Goal: Transaction & Acquisition: Purchase product/service

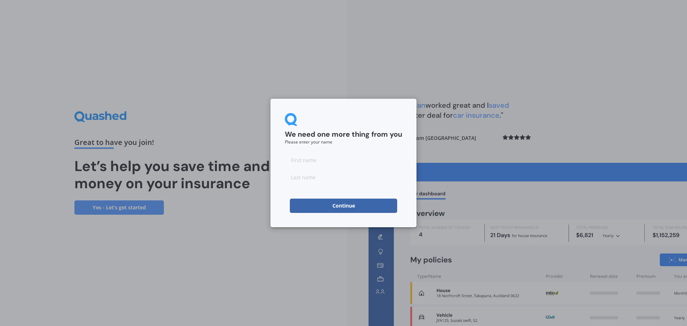
click at [345, 202] on button "Continue" at bounding box center [343, 206] width 107 height 14
type input "jihye"
type input "lim"
click button "Continue" at bounding box center [343, 206] width 107 height 14
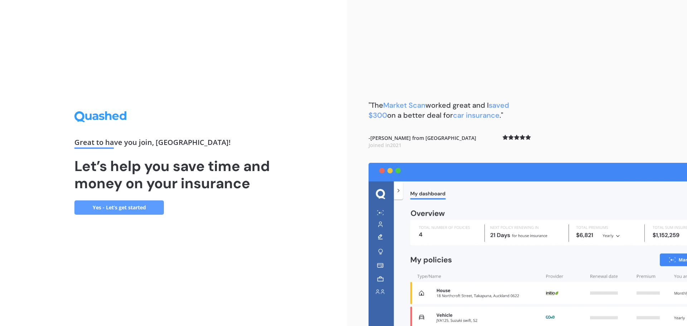
click at [117, 203] on link "Yes - Let’s get started" at bounding box center [118, 207] width 89 height 14
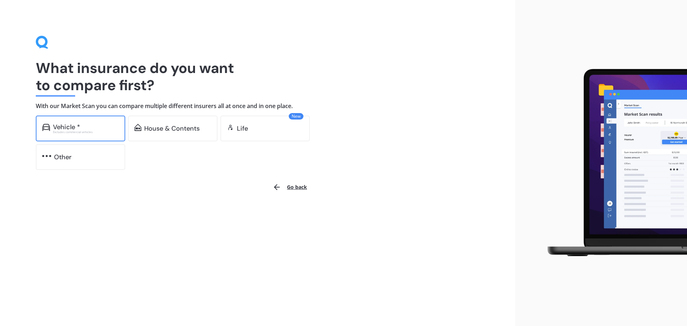
click at [104, 127] on div "Vehicle *" at bounding box center [86, 126] width 66 height 7
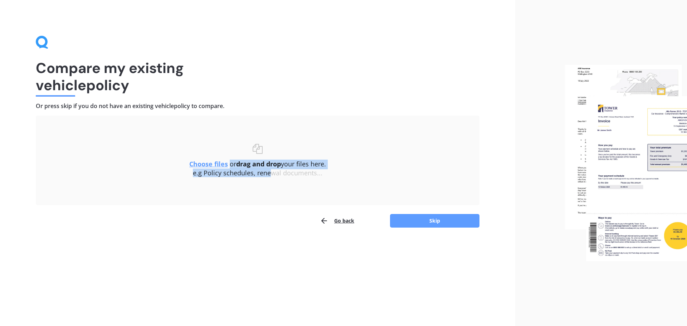
drag, startPoint x: 228, startPoint y: 155, endPoint x: 273, endPoint y: 183, distance: 53.4
click at [271, 180] on div "Choose files or drag and drop your files here. Choose files or photos e.g Polic…" at bounding box center [257, 160] width 415 height 61
click at [255, 183] on div "Choose files or drag and drop your files here. Choose files or photos e.g Polic…" at bounding box center [257, 160] width 415 height 61
click at [211, 166] on u "Choose files" at bounding box center [208, 164] width 39 height 9
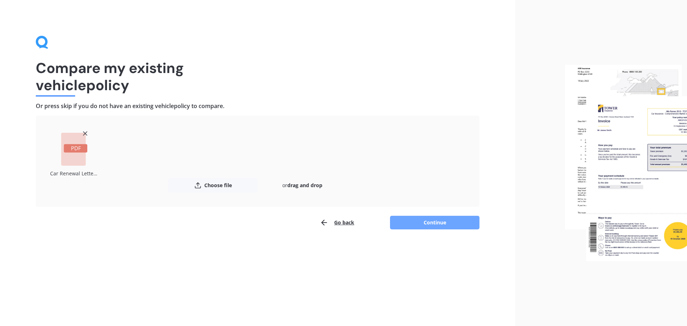
click at [431, 226] on button "Continue" at bounding box center [434, 223] width 89 height 14
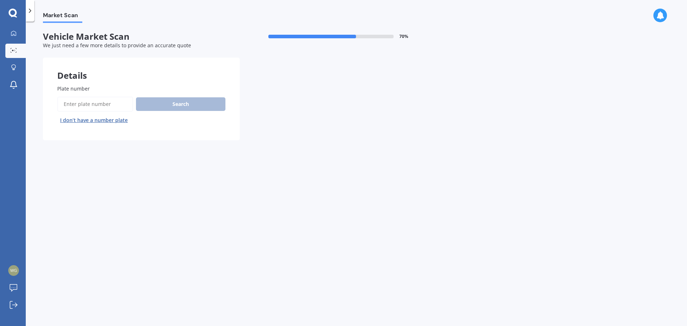
click at [102, 108] on input "Plate number" at bounding box center [95, 104] width 76 height 15
type input "qmg256"
click at [0, 0] on button "Next" at bounding box center [0, 0] width 0 height 0
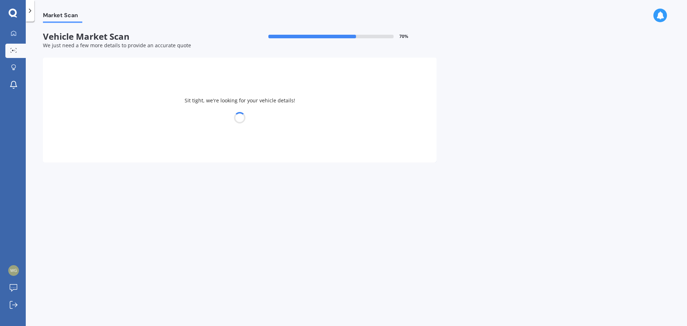
select select "TOYOTA"
select select "PRIUS"
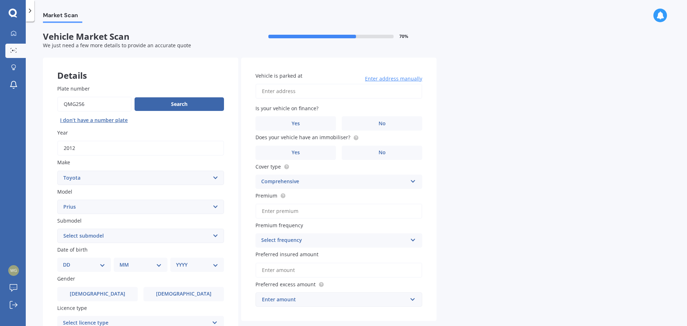
scroll to position [95, 0]
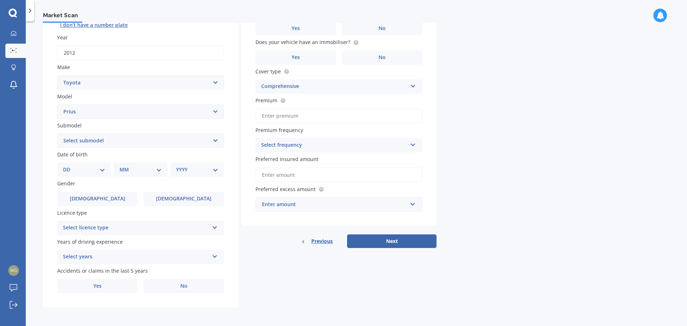
click at [103, 137] on select "Select submodel (All other) Hybrid" at bounding box center [140, 141] width 167 height 14
select select "HYBRID"
click at [57, 134] on select "Select submodel (All other) Hybrid" at bounding box center [140, 141] width 167 height 14
click at [85, 169] on select "DD 01 02 03 04 05 06 07 08 09 10 11 12 13 14 15 16 17 18 19 20 21 22 23 24 25 2…" at bounding box center [84, 170] width 42 height 8
select select "17"
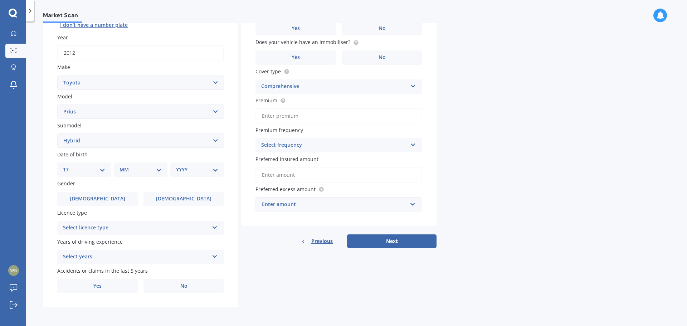
click at [69, 166] on select "DD 01 02 03 04 05 06 07 08 09 10 11 12 13 14 15 16 17 18 19 20 21 22 23 24 25 2…" at bounding box center [84, 170] width 42 height 8
click at [132, 168] on select "MM 01 02 03 04 05 06 07 08 09 10 11 12" at bounding box center [141, 170] width 39 height 8
select select "02"
click at [122, 166] on select "MM 01 02 03 04 05 06 07 08 09 10 11 12" at bounding box center [141, 170] width 39 height 8
click at [188, 173] on select "YYYY 2025 2024 2023 2022 2021 2020 2019 2018 2017 2016 2015 2014 2013 2012 2011…" at bounding box center [195, 170] width 39 height 8
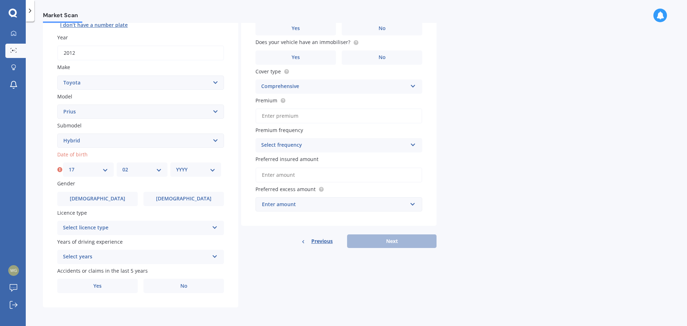
select select "1993"
click at [176, 166] on select "YYYY 2025 2024 2023 2022 2021 2020 2019 2018 2017 2016 2015 2014 2013 2012 2011…" at bounding box center [195, 170] width 39 height 8
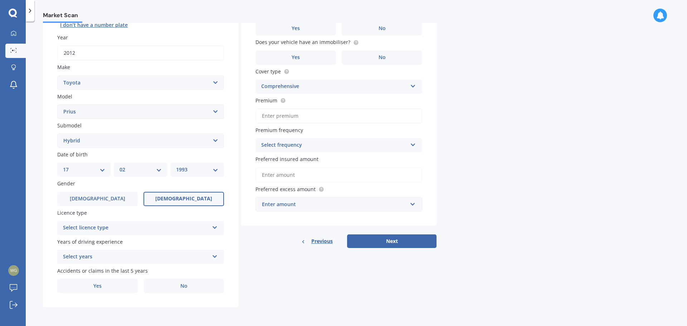
drag, startPoint x: 195, startPoint y: 210, endPoint x: 191, endPoint y: 201, distance: 10.1
click at [195, 210] on label "Licence type" at bounding box center [139, 213] width 164 height 8
click at [191, 200] on span "Female" at bounding box center [183, 199] width 57 height 6
click at [0, 0] on input "Female" at bounding box center [0, 0] width 0 height 0
click at [180, 230] on div "Select licence type" at bounding box center [136, 228] width 146 height 9
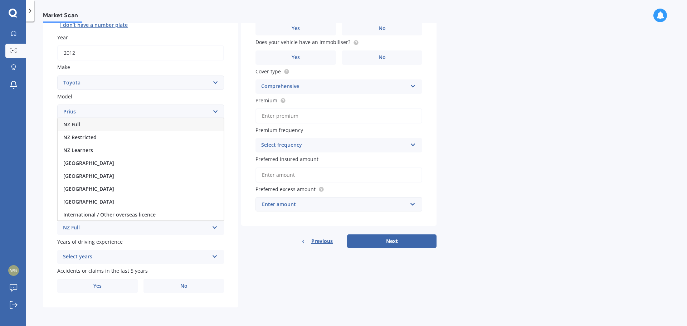
click at [106, 122] on div "NZ Full" at bounding box center [141, 124] width 166 height 13
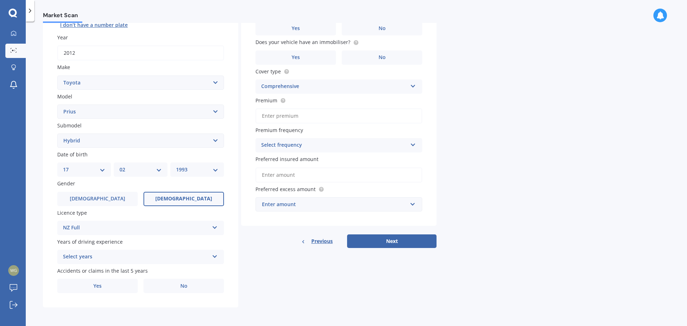
click at [145, 255] on div "Select years" at bounding box center [136, 257] width 146 height 9
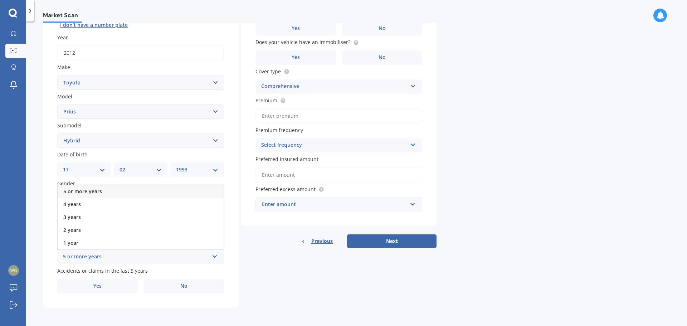
click at [115, 189] on div "5 or more years" at bounding box center [141, 191] width 166 height 13
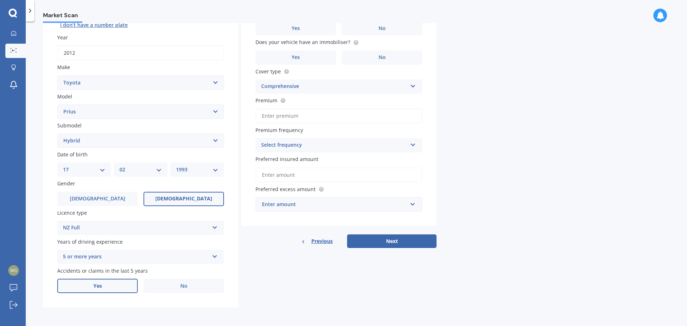
click at [129, 287] on label "Yes" at bounding box center [97, 286] width 81 height 14
click at [0, 0] on input "Yes" at bounding box center [0, 0] width 0 height 0
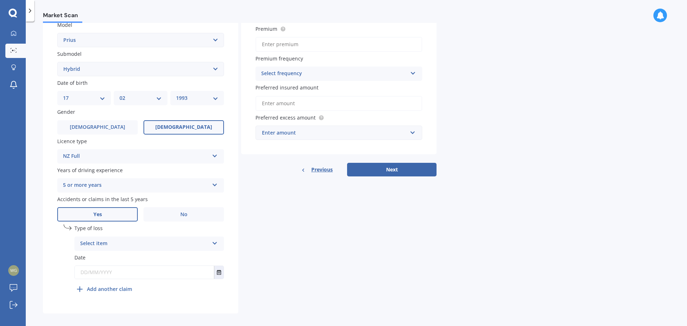
click at [120, 238] on div "Select item At fault accident Not at fault accident" at bounding box center [149, 244] width 150 height 14
click at [90, 273] on span "Not at fault accident" at bounding box center [106, 270] width 51 height 7
click at [90, 273] on input "text" at bounding box center [144, 272] width 139 height 13
click at [217, 275] on icon "Select date" at bounding box center [219, 272] width 4 height 5
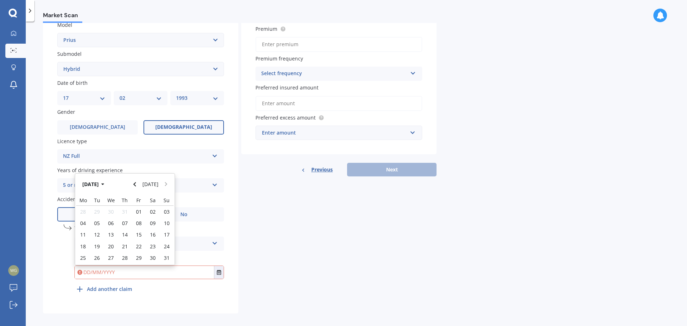
click at [129, 181] on div "Aug 2025 Today" at bounding box center [125, 184] width 100 height 21
click at [95, 185] on button "Aug 2025" at bounding box center [94, 184] width 31 height 13
click at [88, 184] on button "2025" at bounding box center [92, 184] width 26 height 13
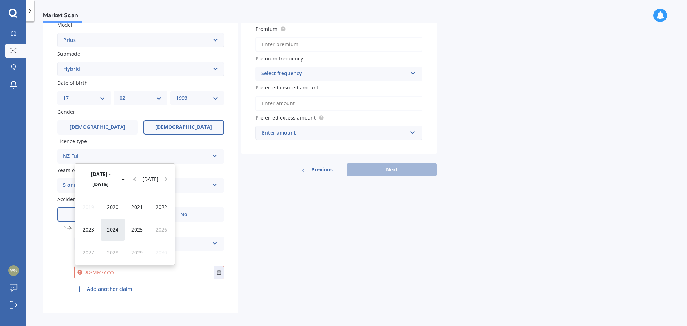
click at [109, 228] on span "2024" at bounding box center [112, 229] width 11 height 7
click at [112, 225] on div "Jun" at bounding box center [113, 229] width 24 height 23
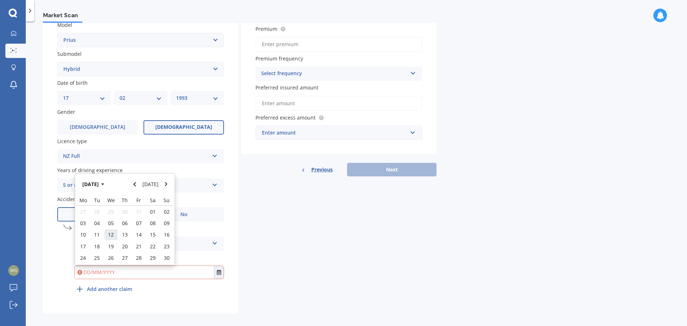
click at [114, 238] on div "12" at bounding box center [111, 234] width 14 height 11
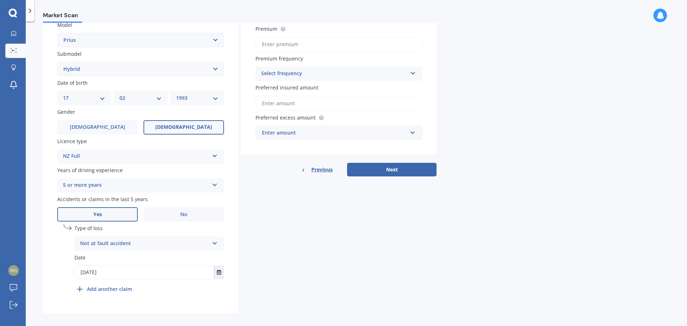
click at [131, 275] on input "12/06/2024" at bounding box center [144, 272] width 139 height 13
click at [219, 276] on button "Select date" at bounding box center [219, 272] width 10 height 13
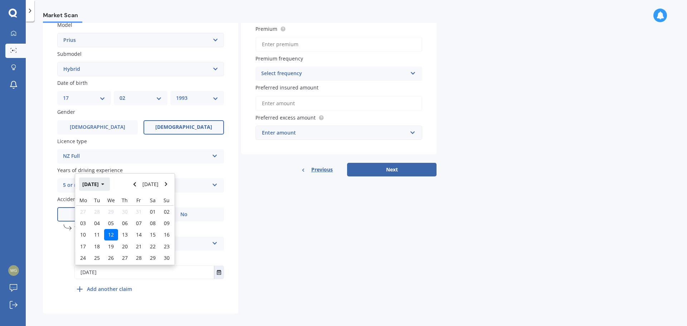
click at [85, 181] on button "Jun 2024" at bounding box center [94, 184] width 31 height 13
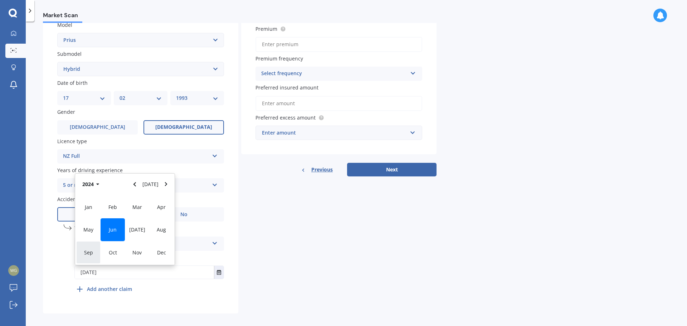
click at [91, 253] on span "Sep" at bounding box center [88, 252] width 9 height 7
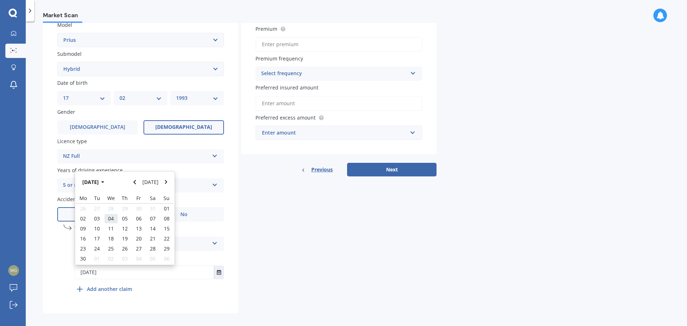
click at [109, 219] on span "04" at bounding box center [111, 218] width 6 height 7
type input "04/09/2024"
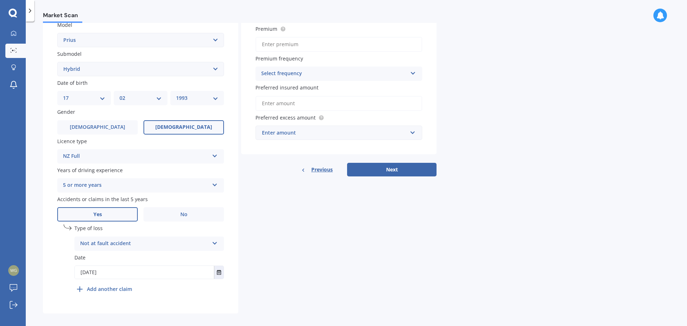
click at [267, 248] on div "Details Plate number Search I don’t have a number plate Year 2012 Make Select m…" at bounding box center [240, 102] width 394 height 423
click at [195, 245] on div "Not at fault accident" at bounding box center [144, 243] width 129 height 9
click at [260, 240] on div "Details Plate number Search I don’t have a number plate Year 2012 Make Select m…" at bounding box center [240, 102] width 394 height 423
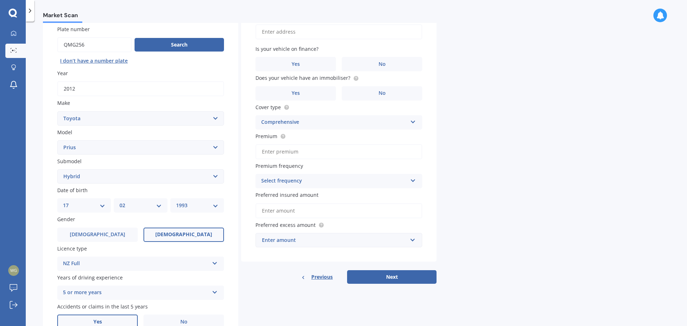
scroll to position [0, 0]
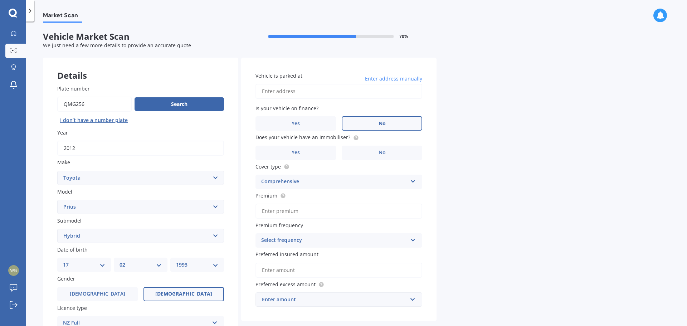
click at [355, 125] on label "No" at bounding box center [382, 123] width 81 height 14
click at [0, 0] on input "No" at bounding box center [0, 0] width 0 height 0
click at [325, 95] on input "Vehicle is parked at" at bounding box center [339, 91] width 167 height 15
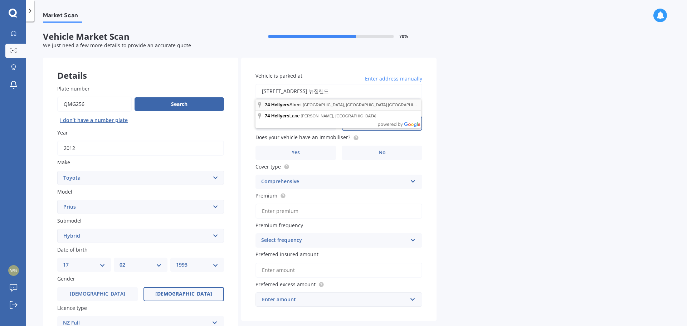
type input "[STREET_ADDRESS] [GEOGRAPHIC_DATA]"
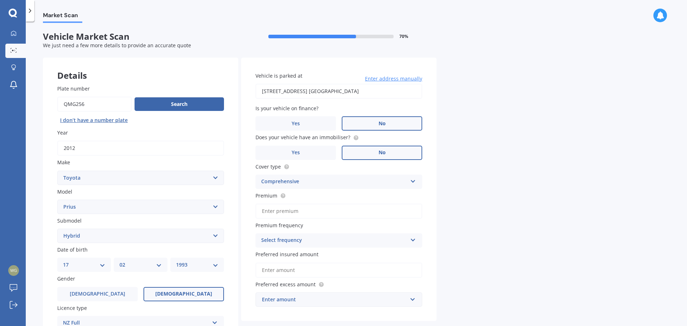
click at [359, 150] on label "No" at bounding box center [382, 153] width 81 height 14
click at [0, 0] on input "No" at bounding box center [0, 0] width 0 height 0
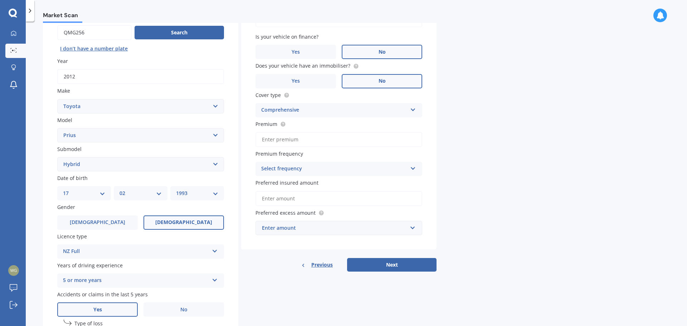
click at [324, 109] on div "Comprehensive" at bounding box center [334, 110] width 146 height 9
click at [324, 110] on div "Comprehensive" at bounding box center [334, 110] width 146 height 9
click at [297, 144] on input "Premium" at bounding box center [339, 139] width 167 height 15
type input "$1,024.00"
click at [347, 164] on div "Select frequency Yearly Six-Monthly Quarterly Monthly Fortnightly Weekly" at bounding box center [339, 169] width 167 height 14
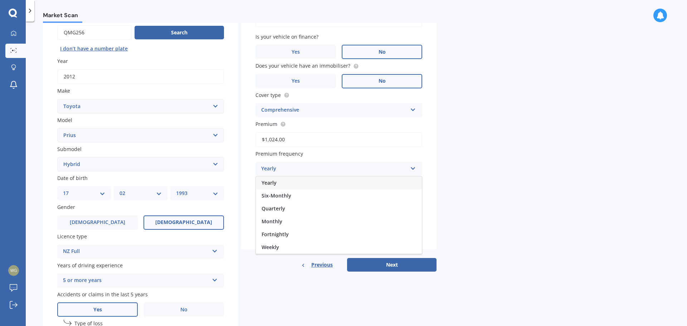
click at [326, 183] on div "Yearly" at bounding box center [339, 182] width 166 height 13
click at [325, 199] on input "Preferred insured amount" at bounding box center [339, 198] width 167 height 15
drag, startPoint x: 294, startPoint y: 180, endPoint x: 295, endPoint y: 184, distance: 4.0
click at [294, 182] on span "Preferred insured amount" at bounding box center [287, 183] width 63 height 7
click at [294, 191] on input "Preferred insured amount" at bounding box center [339, 198] width 167 height 15
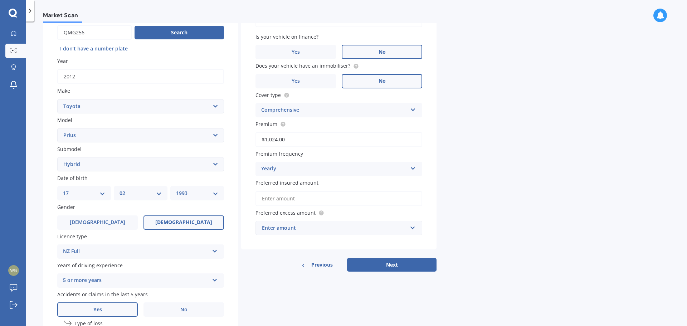
click at [297, 198] on input "Preferred insured amount" at bounding box center [339, 198] width 167 height 15
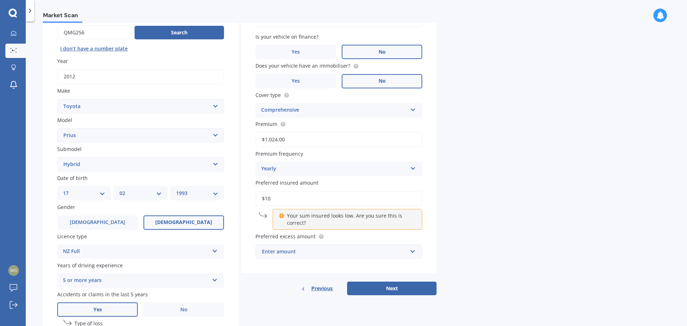
type input "$1"
type input "$300"
click at [456, 187] on div "Market Scan Vehicle Market Scan 70 % We just need a few more details to provide…" at bounding box center [357, 175] width 662 height 305
click at [330, 248] on div "Enter amount" at bounding box center [334, 252] width 145 height 8
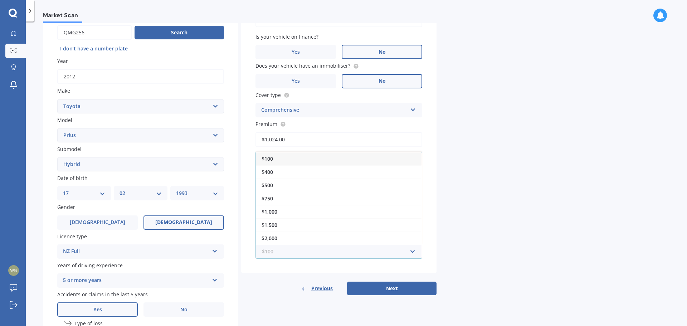
scroll to position [36, 0]
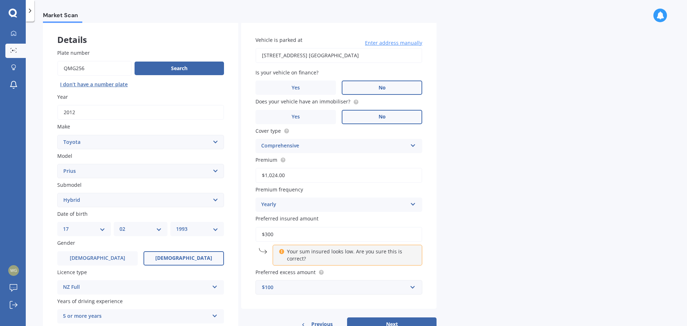
click at [277, 158] on span "Premium" at bounding box center [267, 159] width 22 height 7
click at [277, 168] on input "$1,024.00" at bounding box center [339, 175] width 167 height 15
click at [449, 259] on div "Market Scan Vehicle Market Scan 70 % We just need a few more details to provide…" at bounding box center [357, 175] width 662 height 305
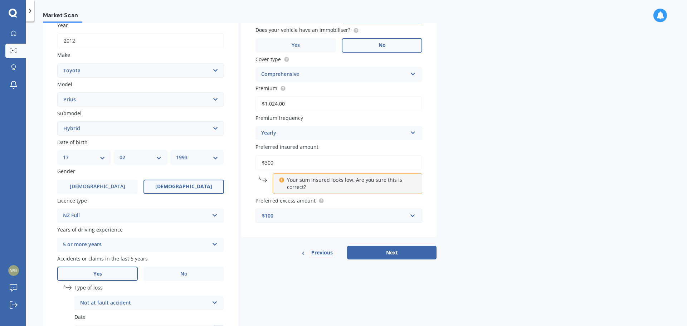
scroll to position [143, 0]
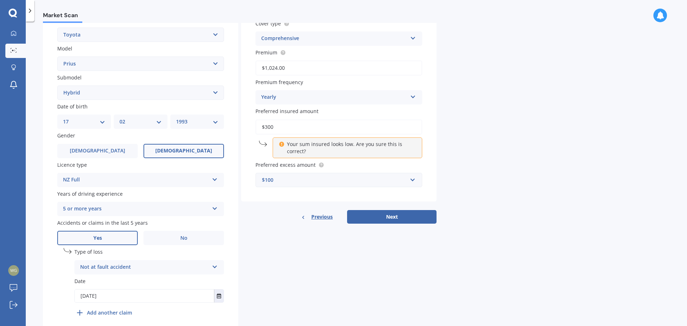
drag, startPoint x: 282, startPoint y: 127, endPoint x: 251, endPoint y: 122, distance: 31.5
click at [251, 122] on div "Vehicle is parked at 74 Hellyers Street, Birkdale, Auckland 0626 뉴질랜드 Enter add…" at bounding box center [338, 57] width 195 height 287
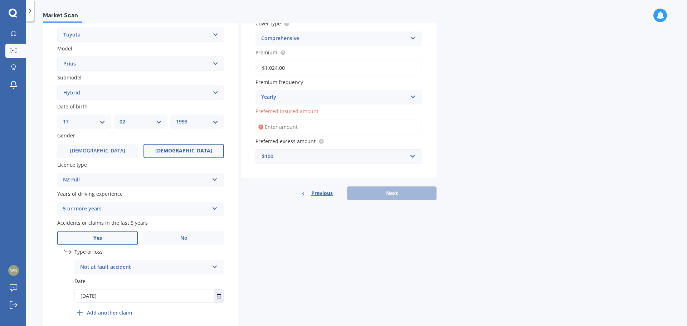
click at [377, 127] on input "Preferred insured amount" at bounding box center [339, 127] width 167 height 15
drag, startPoint x: 518, startPoint y: 139, endPoint x: 523, endPoint y: 139, distance: 5.7
click at [521, 139] on div "Market Scan Vehicle Market Scan 70 % We just need a few more details to provide…" at bounding box center [357, 175] width 662 height 305
click at [425, 193] on div "Previous Next" at bounding box center [338, 193] width 195 height 14
drag, startPoint x: 254, startPoint y: 110, endPoint x: 322, endPoint y: 115, distance: 68.2
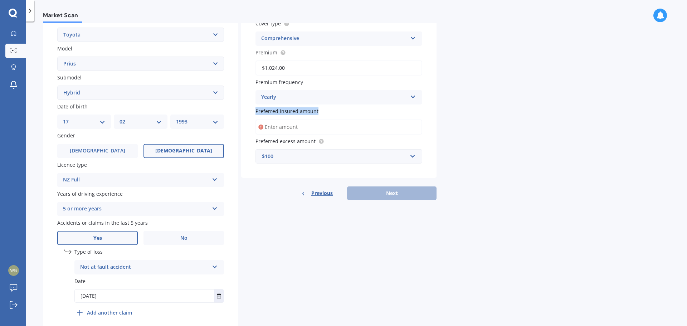
click at [322, 115] on div "Vehicle is parked at 74 Hellyers Street, Birkdale, Auckland 0626 뉴질랜드 Enter add…" at bounding box center [338, 45] width 195 height 263
copy span "Preferred insured amount"
click at [275, 117] on div "Preferred insured amount" at bounding box center [339, 120] width 167 height 27
click at [280, 112] on span "Preferred insured amount" at bounding box center [287, 111] width 63 height 7
click at [280, 120] on input "Preferred insured amount" at bounding box center [339, 127] width 167 height 15
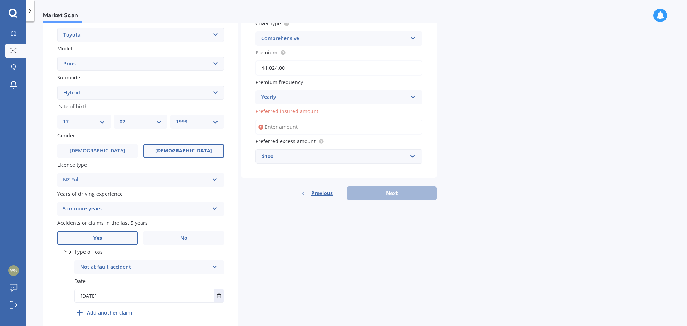
click at [341, 111] on label "Preferred insured amount" at bounding box center [338, 111] width 164 height 8
click at [341, 120] on input "Preferred insured amount" at bounding box center [339, 127] width 167 height 15
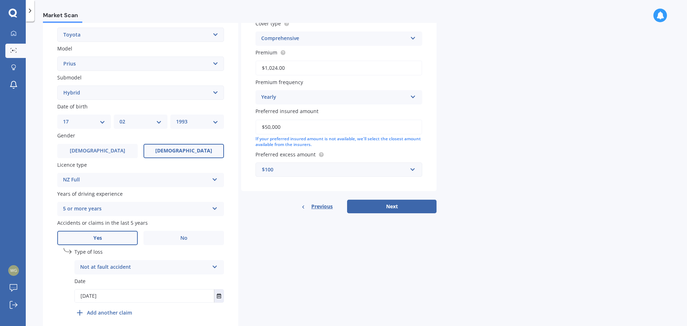
drag, startPoint x: 288, startPoint y: 122, endPoint x: 217, endPoint y: 111, distance: 71.3
click at [217, 111] on div "Details Plate number Search I don’t have a number plate Year 2012 Make Select m…" at bounding box center [240, 125] width 394 height 423
type input "$20,000"
click at [470, 186] on div "Market Scan Vehicle Market Scan 70 % We just need a few more details to provide…" at bounding box center [357, 175] width 662 height 305
click at [422, 208] on button "Next" at bounding box center [391, 207] width 89 height 14
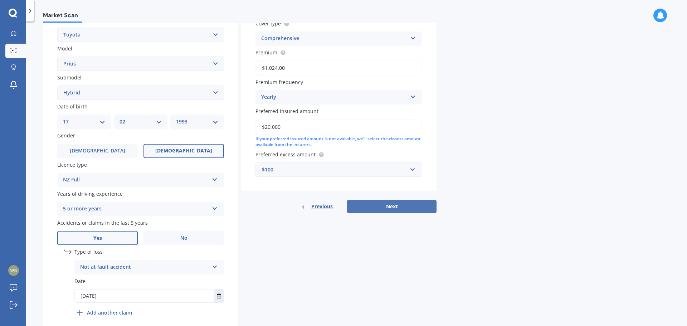
select select "17"
select select "02"
select select "1993"
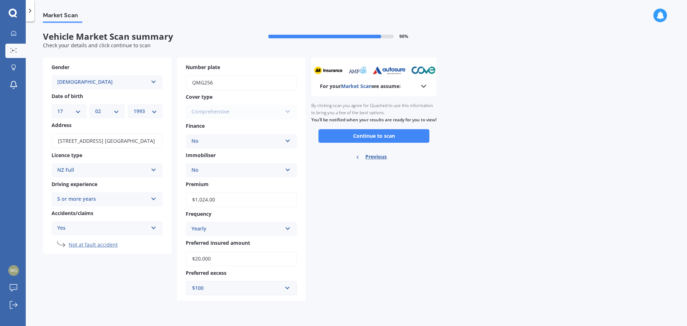
scroll to position [0, 0]
click at [367, 143] on button "Continue to scan" at bounding box center [374, 136] width 111 height 14
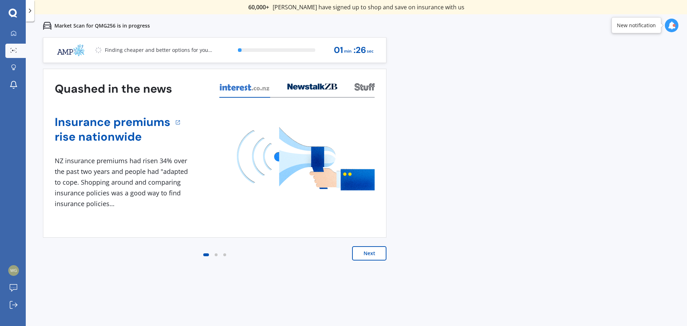
click at [370, 255] on button "Next" at bounding box center [369, 253] width 34 height 14
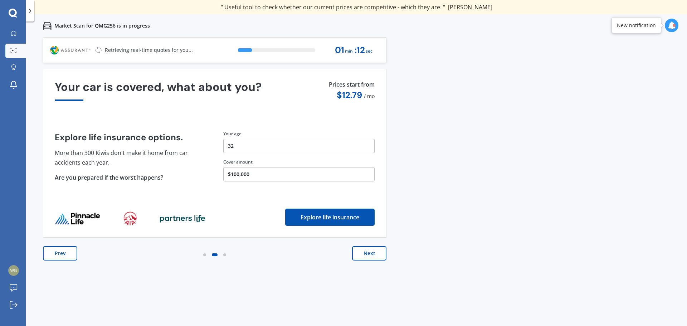
click at [374, 252] on button "Next" at bounding box center [369, 253] width 34 height 14
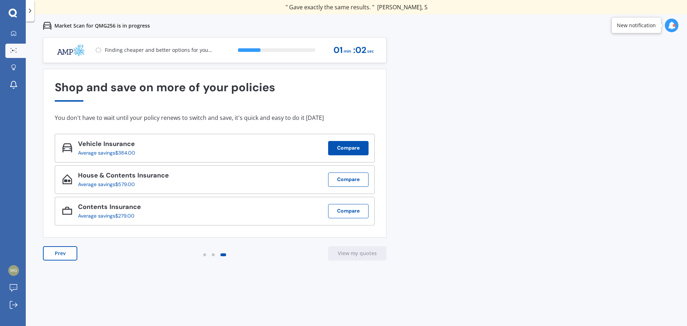
click at [353, 151] on button "Compare" at bounding box center [348, 148] width 40 height 14
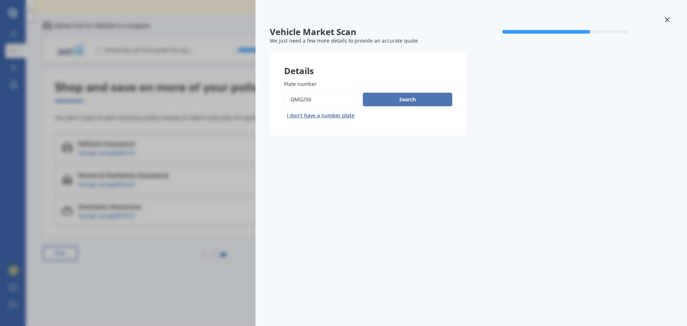
click at [393, 102] on button "Search" at bounding box center [407, 100] width 89 height 14
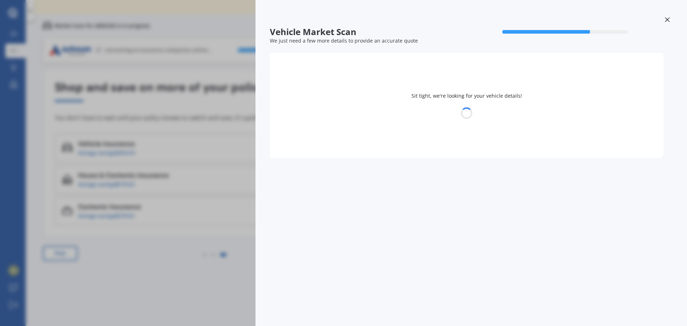
select select "TOYOTA"
select select "PRIUS"
select select "17"
select select "02"
select select "1993"
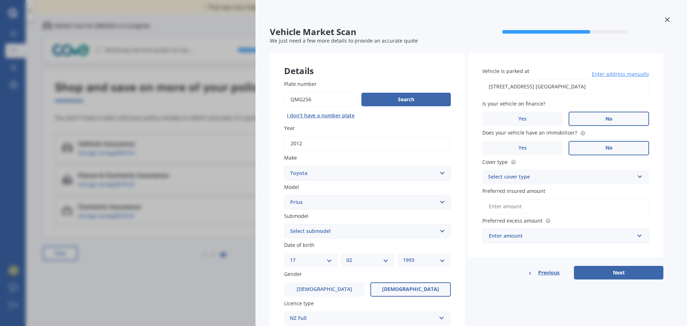
click at [663, 23] on div at bounding box center [667, 20] width 11 height 13
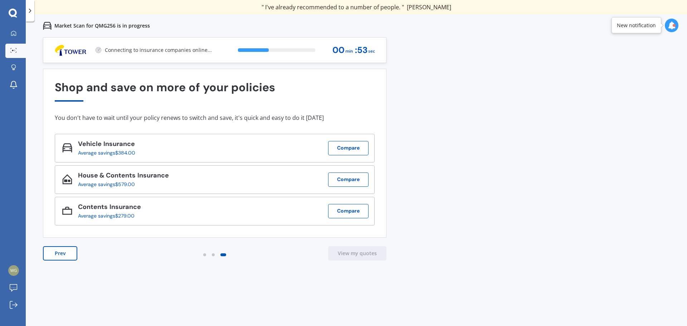
click at [563, 105] on div "Previous 60,000+ Kiwis have signed up to shop and save on insurance with us " H…" at bounding box center [357, 200] width 662 height 326
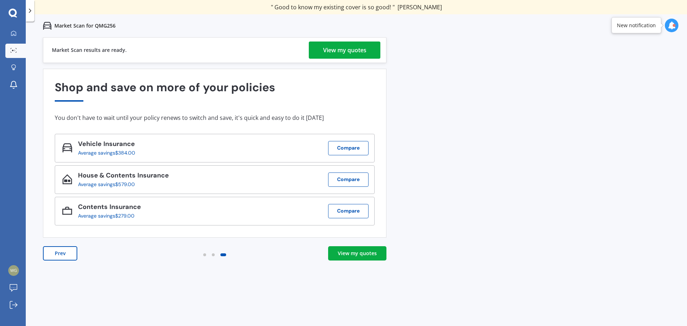
click at [359, 61] on div "Market Scan results are ready. View my quotes" at bounding box center [215, 50] width 344 height 26
click at [361, 54] on div "View my quotes" at bounding box center [344, 50] width 43 height 17
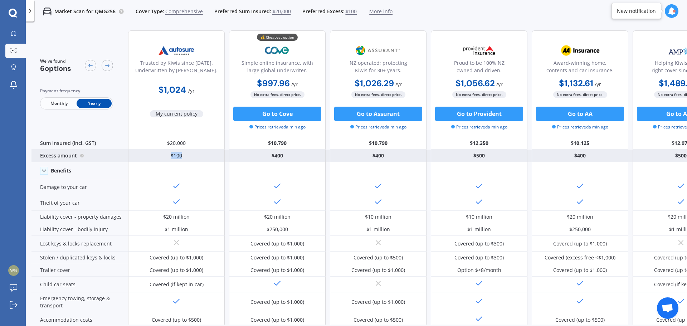
drag, startPoint x: 169, startPoint y: 157, endPoint x: 211, endPoint y: 160, distance: 42.7
click at [211, 160] on div "$100" at bounding box center [176, 156] width 97 height 13
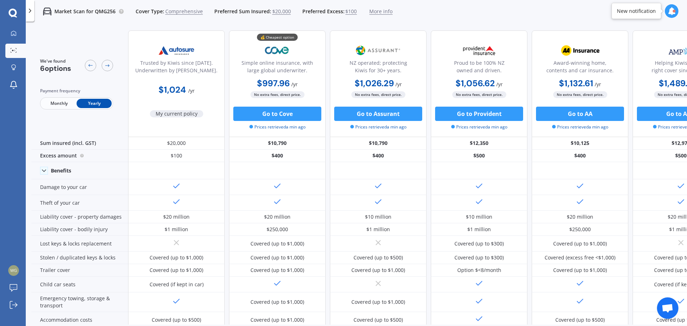
drag, startPoint x: 468, startPoint y: 325, endPoint x: 509, endPoint y: 323, distance: 41.3
click at [509, 323] on div "We've found 6 options Payment frequency Monthly Yearly Trusted by Kiwis since 1…" at bounding box center [360, 187] width 656 height 324
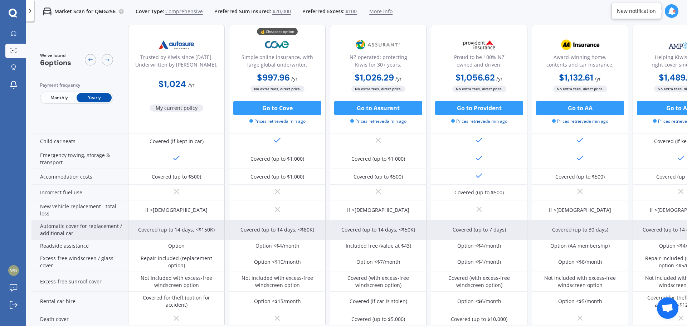
scroll to position [179, 0]
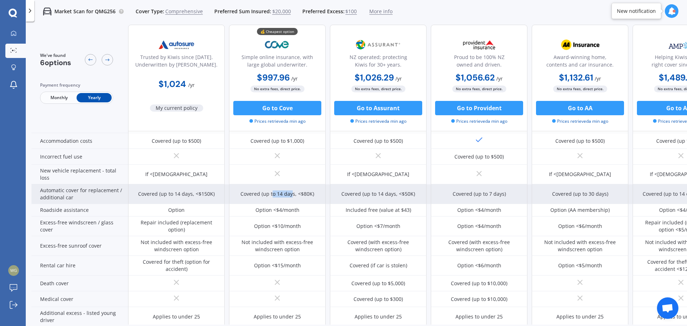
drag, startPoint x: 274, startPoint y: 193, endPoint x: 292, endPoint y: 202, distance: 20.3
click at [292, 202] on div "Covered (up to 14 days, <$80K)" at bounding box center [277, 194] width 97 height 20
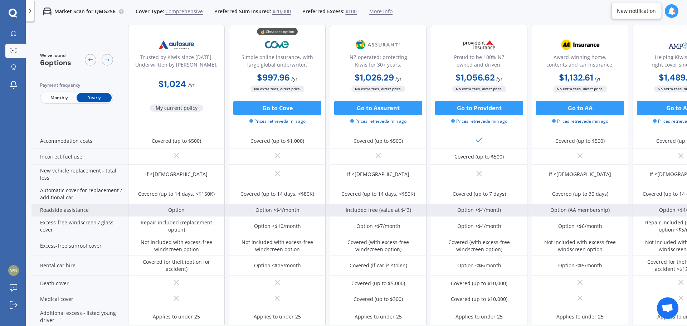
scroll to position [215, 0]
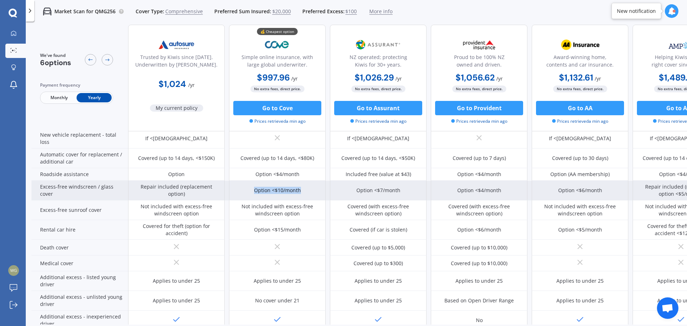
drag, startPoint x: 254, startPoint y: 191, endPoint x: 314, endPoint y: 191, distance: 60.1
click at [314, 191] on div "Option <$10/month" at bounding box center [277, 191] width 97 height 20
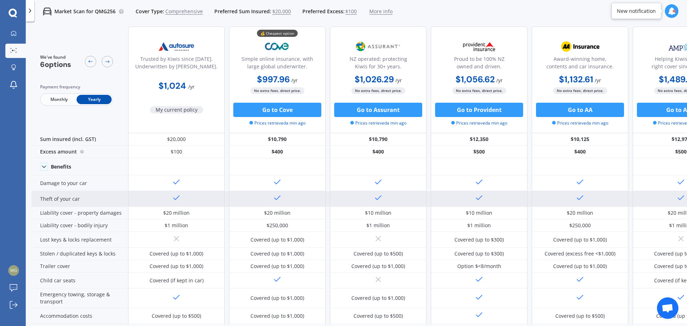
scroll to position [0, 0]
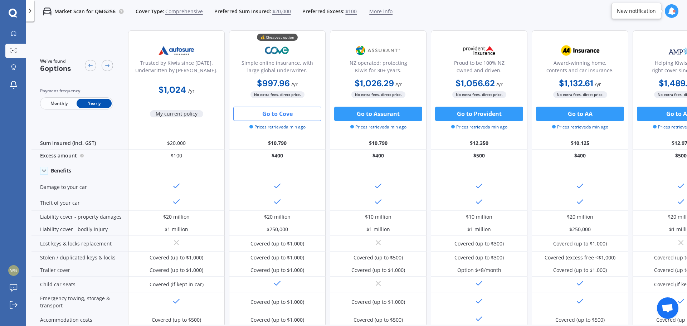
click at [292, 114] on button "Go to Cove" at bounding box center [277, 114] width 88 height 14
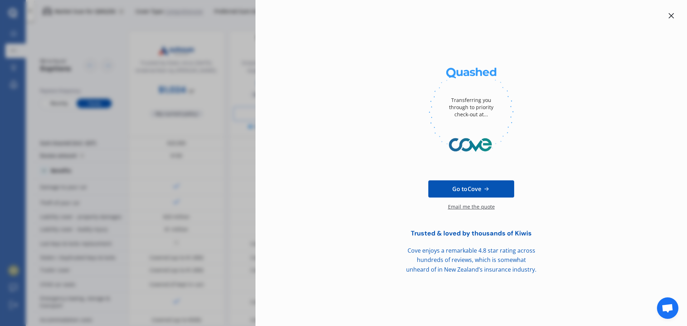
click at [672, 18] on icon at bounding box center [672, 16] width 6 height 6
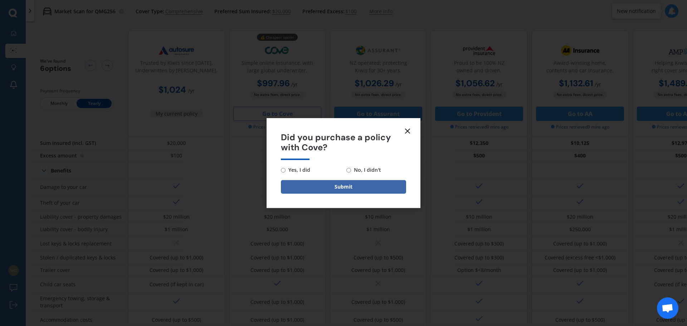
click at [366, 171] on span "No, I didn't" at bounding box center [366, 170] width 30 height 9
click at [351, 171] on input "No, I didn't" at bounding box center [349, 170] width 5 height 5
radio input "true"
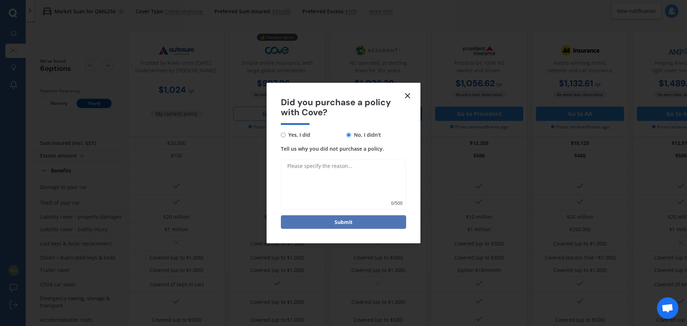
click at [372, 222] on button "Submit" at bounding box center [343, 222] width 125 height 14
click at [354, 184] on textarea "Tell us why you did not purchase a policy." at bounding box center [343, 185] width 125 height 50
type textarea "still looking for it"
click at [368, 224] on button "Submit" at bounding box center [343, 222] width 125 height 14
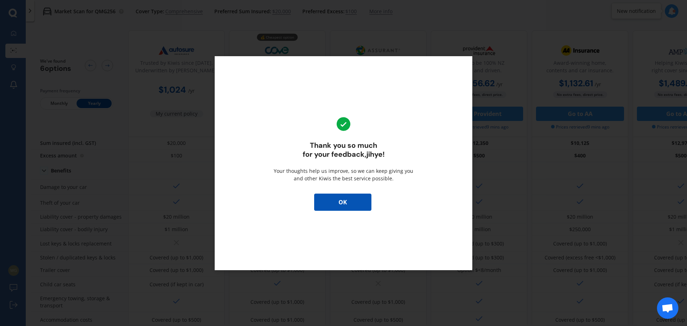
click at [357, 201] on button "OK" at bounding box center [342, 202] width 57 height 17
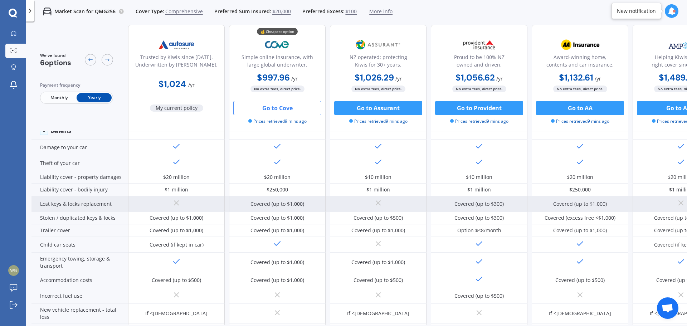
scroll to position [4, 0]
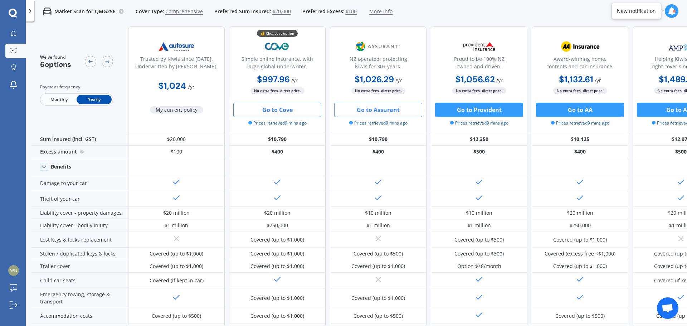
click at [392, 108] on button "Go to Assurant" at bounding box center [378, 110] width 88 height 14
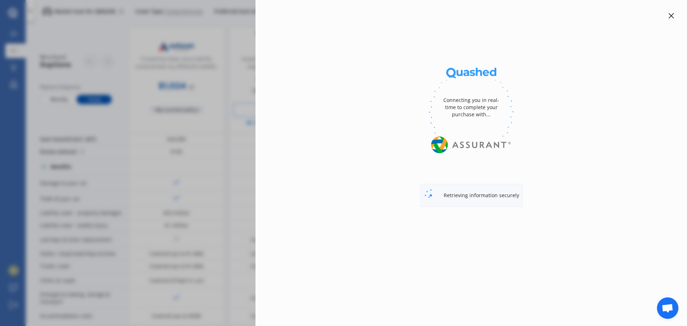
select select "TOYOTA"
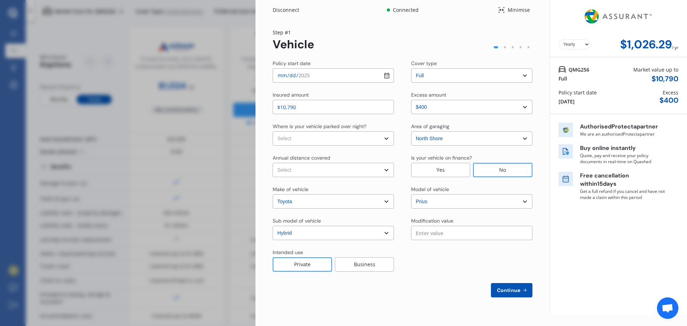
drag, startPoint x: 317, startPoint y: 103, endPoint x: 245, endPoint y: 92, distance: 72.5
click at [245, 92] on div "Disconnect Connected Minimise Yearly Monthly $1,026.29 / yr Step # 1 Vehicle Po…" at bounding box center [343, 163] width 687 height 326
type input "$9,500"
click at [334, 137] on select "Select In a garage On own property On street or road" at bounding box center [333, 138] width 121 height 14
select select "On own property"
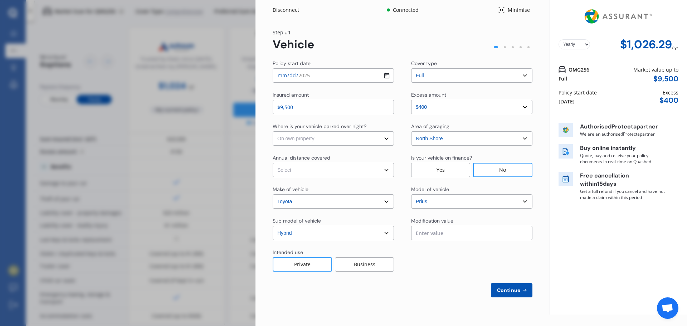
click at [273, 131] on select "Select In a garage On own property On street or road" at bounding box center [333, 138] width 121 height 14
click at [338, 172] on select "Select Low (less than 15,000km per year) Average (15,000-30,000km per year) Hig…" at bounding box center [333, 170] width 121 height 14
select select "15000"
click at [273, 163] on select "Select Low (less than 15,000km per year) Average (15,000-30,000km per year) Hig…" at bounding box center [333, 170] width 121 height 14
click at [426, 232] on input "text" at bounding box center [471, 233] width 121 height 14
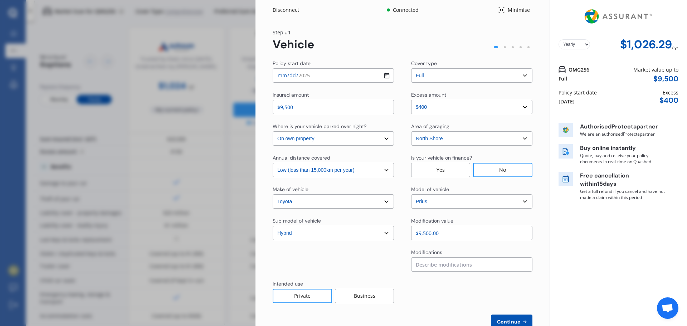
type input "$9,500.00"
click at [629, 257] on div "Yearly Monthly $1,026.29 / yr QMG256 Full Market value up to $ 9,500 Policy sta…" at bounding box center [618, 173] width 137 height 346
click at [453, 264] on input at bounding box center [471, 264] width 121 height 14
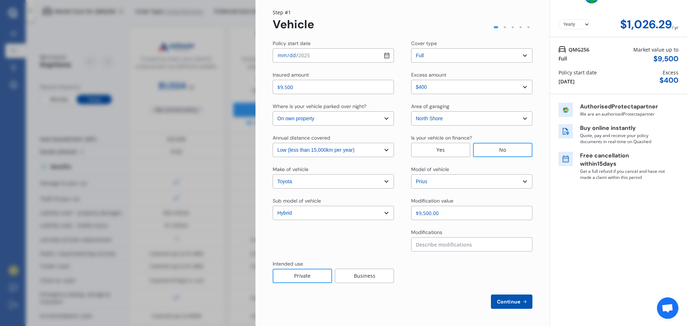
drag, startPoint x: 446, startPoint y: 236, endPoint x: 445, endPoint y: 232, distance: 4.1
click at [443, 233] on div "Modifications" at bounding box center [471, 233] width 121 height 9
drag, startPoint x: 447, startPoint y: 232, endPoint x: 401, endPoint y: 229, distance: 45.6
click at [401, 229] on div "Modifications" at bounding box center [403, 240] width 260 height 23
copy div "Modifications"
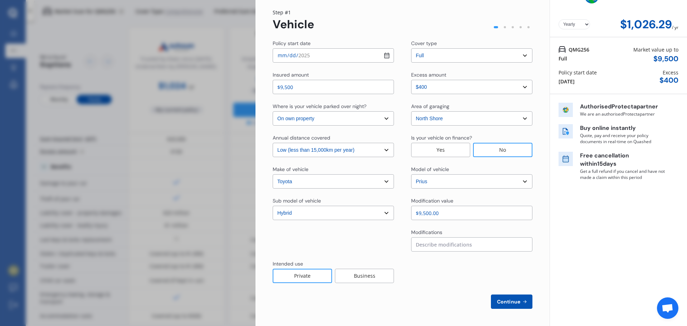
click at [442, 255] on div "Policy start date 2025-08-31 Cover type Select cover type 3rd Party Full Insure…" at bounding box center [403, 174] width 260 height 269
click at [514, 301] on span "Continue" at bounding box center [509, 302] width 26 height 6
click at [435, 228] on div "Policy start date 2025-08-31 Cover type Select cover type 3rd Party Full Insure…" at bounding box center [403, 178] width 260 height 276
click at [433, 241] on input at bounding box center [471, 244] width 121 height 14
drag, startPoint x: 406, startPoint y: 232, endPoint x: 469, endPoint y: 239, distance: 63.8
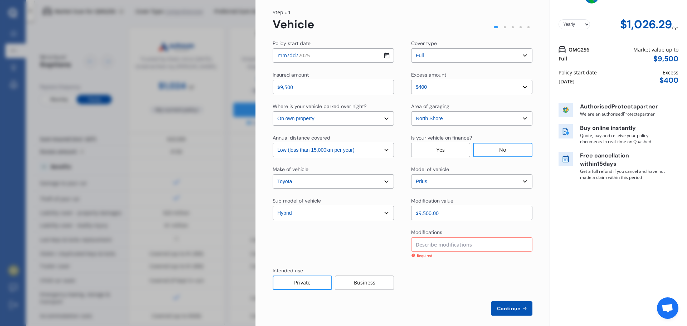
click at [461, 239] on div "Modifications Required" at bounding box center [403, 244] width 260 height 30
click at [472, 239] on input at bounding box center [471, 244] width 121 height 14
type input "ㅜ"
type input "nothing"
click at [496, 269] on div at bounding box center [471, 271] width 121 height 23
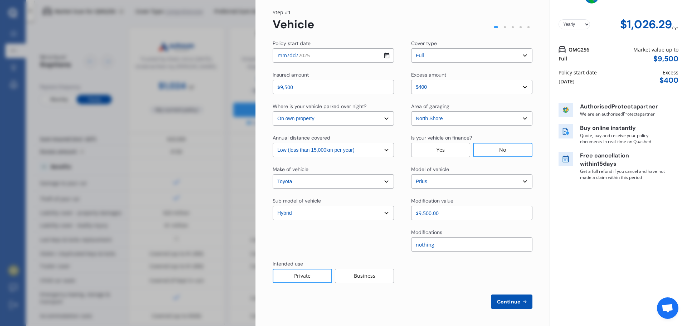
click at [515, 306] on button "Continue" at bounding box center [512, 302] width 42 height 14
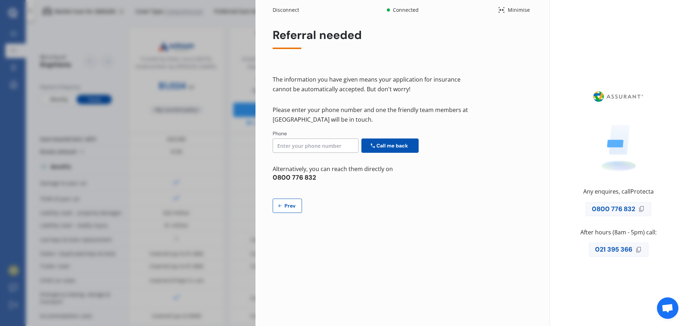
scroll to position [0, 0]
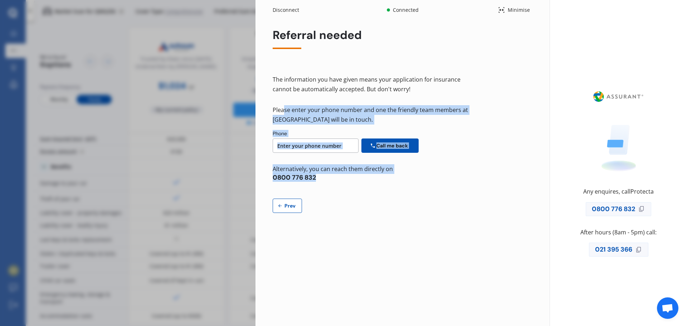
drag, startPoint x: 287, startPoint y: 101, endPoint x: 504, endPoint y: 183, distance: 232.4
click at [504, 183] on div "Referral needed The information you have given means your application for insur…" at bounding box center [403, 121] width 260 height 184
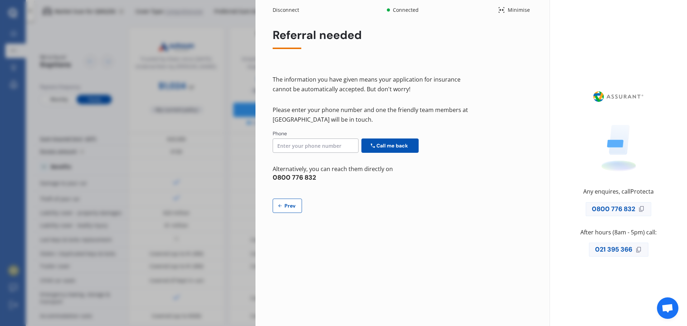
click at [298, 200] on button "Prev" at bounding box center [287, 206] width 29 height 14
select select "full"
select select "0"
select select "On own property"
select select "North Shore"
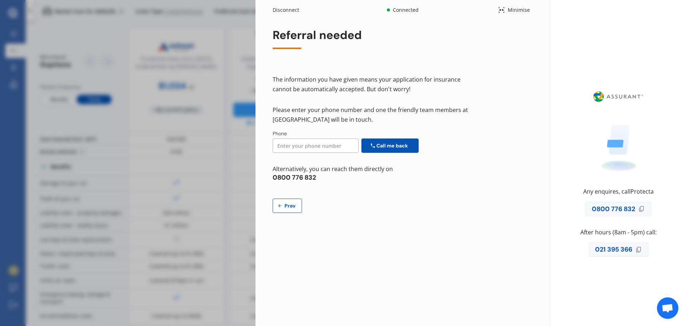
select select "15000"
select select "TOYOTA"
select select "PRIUS"
select select "HYBRID"
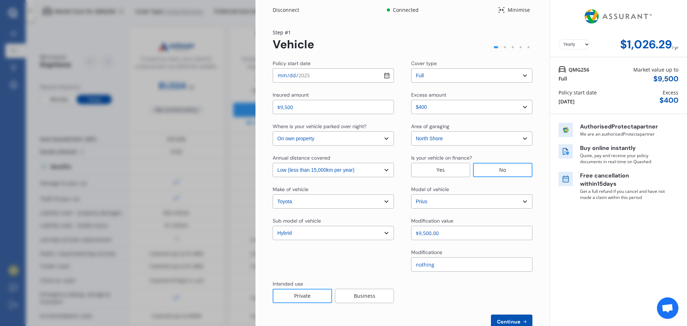
click at [223, 58] on div "Disconnect Connected Minimise Yearly Monthly $1,026.29 / yr Step # 1 Vehicle Po…" at bounding box center [343, 163] width 687 height 326
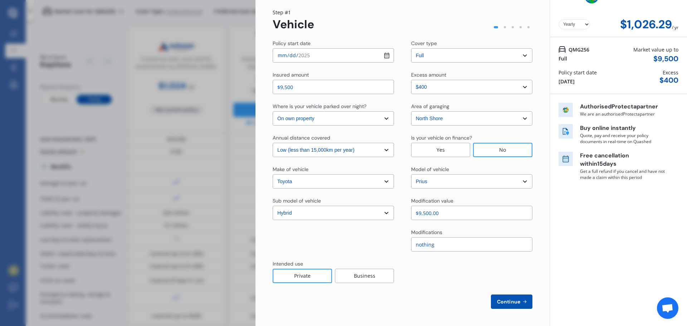
click at [173, 116] on div "Disconnect Connected Minimise Yearly Monthly $1,026.29 / yr Step # 1 Vehicle Po…" at bounding box center [343, 163] width 687 height 326
drag, startPoint x: 202, startPoint y: 57, endPoint x: 203, endPoint y: 53, distance: 4.0
click at [203, 55] on div "Disconnect Connected Minimise Yearly Monthly $1,026.29 / yr Step # 1 Vehicle Po…" at bounding box center [343, 163] width 687 height 326
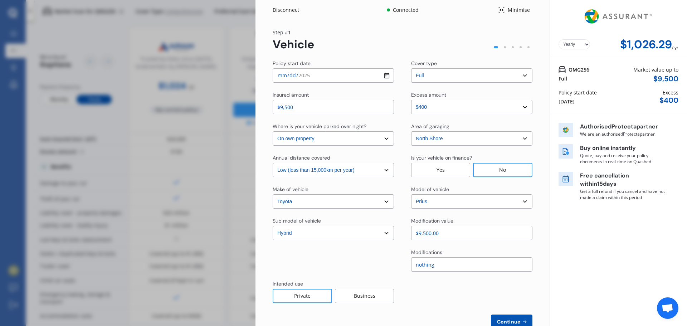
click at [561, 140] on div "Authorised Protecta partner We are an authorised Protecta partner Buy online in…" at bounding box center [612, 165] width 107 height 85
click at [289, 9] on div "Disconnect" at bounding box center [290, 9] width 34 height 7
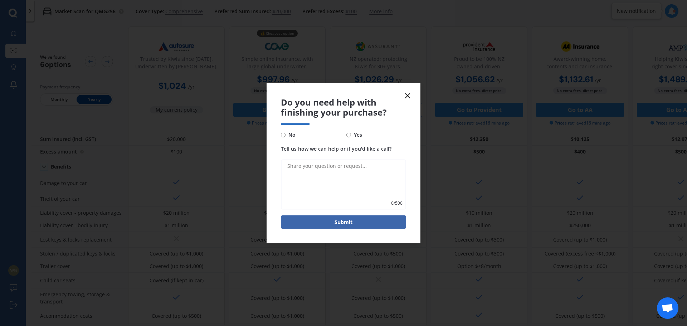
click at [289, 135] on span "No" at bounding box center [291, 135] width 10 height 9
click at [286, 135] on input "No" at bounding box center [283, 134] width 5 height 5
radio input "true"
click at [310, 168] on textarea "Tell us how we can help or if you'd like a call?" at bounding box center [343, 185] width 125 height 50
type textarea "have to call agent"
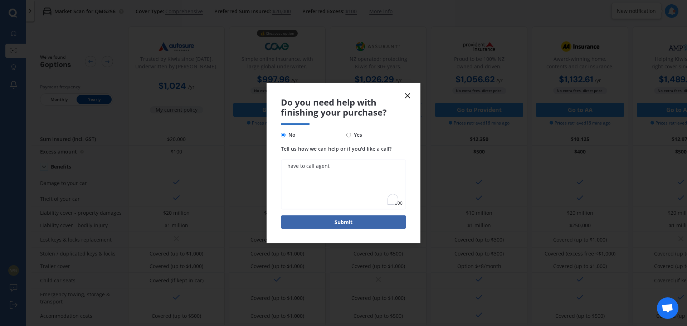
click at [377, 225] on button "Submit" at bounding box center [343, 222] width 125 height 14
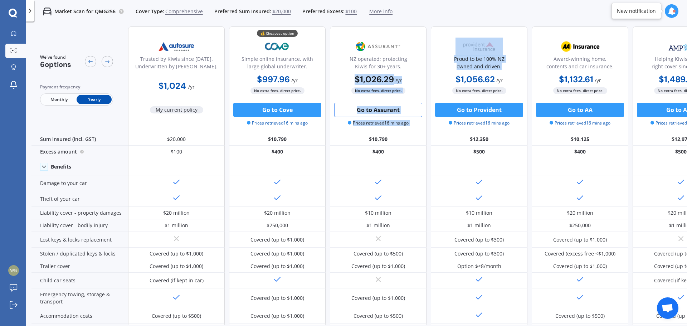
drag, startPoint x: 393, startPoint y: 73, endPoint x: 451, endPoint y: 78, distance: 57.8
click at [451, 79] on div "Trusted by Kiwis since 1971. Underwritten by Vero. $1,024 / yr My current polic…" at bounding box center [428, 79] width 601 height 107
click at [451, 78] on div "$1,056.62 / yr $1,056.62 / yr $105.62 / mo" at bounding box center [479, 80] width 97 height 14
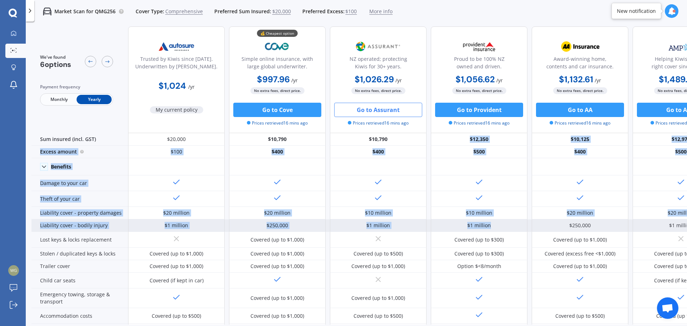
drag, startPoint x: 442, startPoint y: 135, endPoint x: 515, endPoint y: 229, distance: 119.4
click at [513, 226] on div "$1 million" at bounding box center [479, 225] width 97 height 13
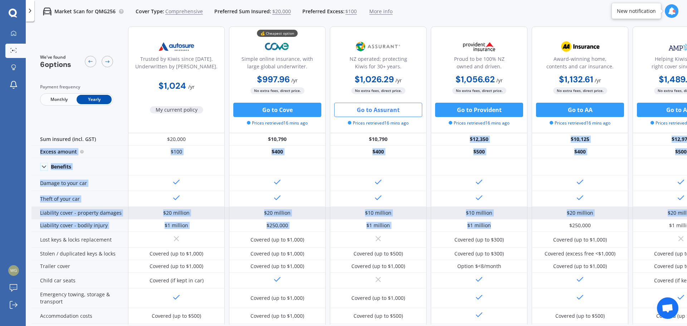
click at [512, 215] on div "$10 million" at bounding box center [479, 213] width 97 height 13
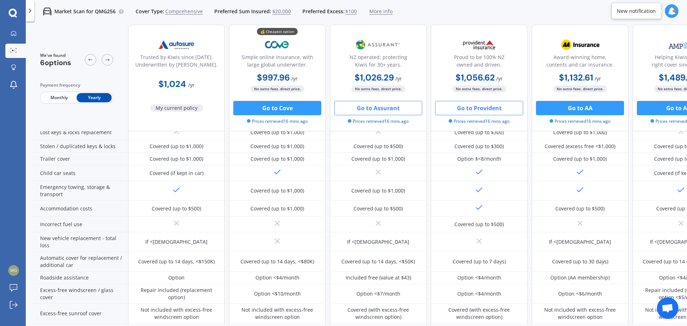
scroll to position [76, 0]
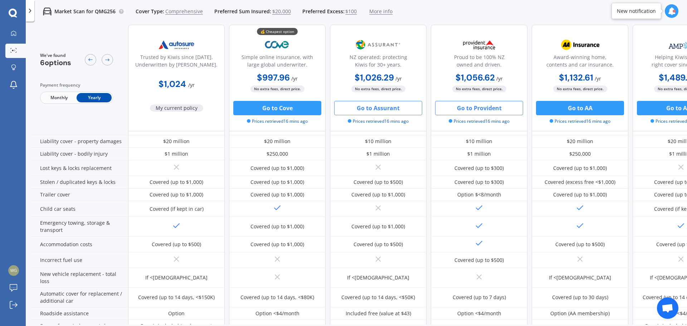
click at [464, 112] on button "Go to Provident" at bounding box center [479, 108] width 88 height 14
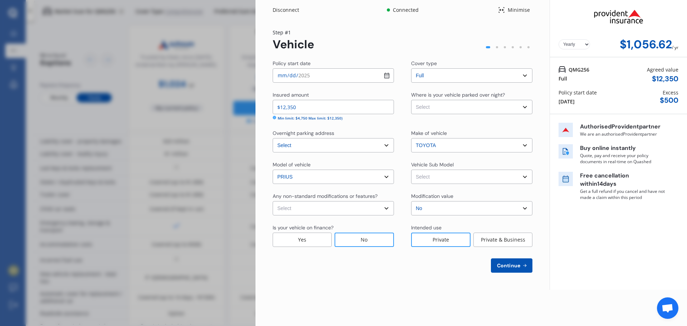
click at [446, 108] on select "Select Garage (fully enclosed) Off Street Parking Other" at bounding box center [471, 107] width 121 height 14
click at [411, 100] on select "Select Garage (fully enclosed) Off Street Parking Other" at bounding box center [471, 107] width 121 height 14
click at [423, 110] on select "Select Garage (fully enclosed) Off Street Parking Other" at bounding box center [471, 107] width 121 height 14
click at [423, 111] on select "Select Garage (fully enclosed) Off Street Parking Other" at bounding box center [471, 107] width 121 height 14
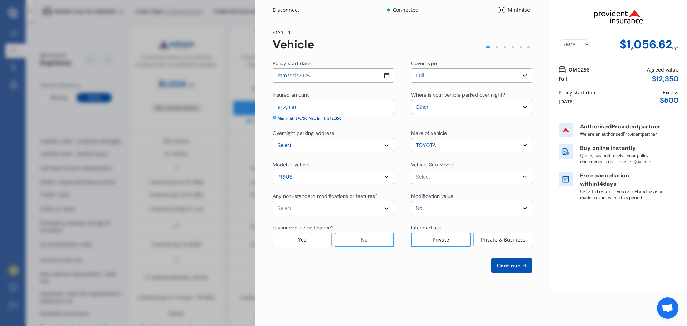
select select "OFF-STREET"
click at [411, 100] on select "Select Garage (fully enclosed) Off Street Parking Other" at bounding box center [471, 107] width 121 height 14
click at [371, 215] on select "Select None Nitrous Oxide System(NOS) Roll Cage Full Racing Harness" at bounding box center [333, 208] width 121 height 14
select select "none"
click at [273, 201] on select "Select None Nitrous Oxide System(NOS) Roll Cage Full Racing Harness" at bounding box center [333, 208] width 121 height 14
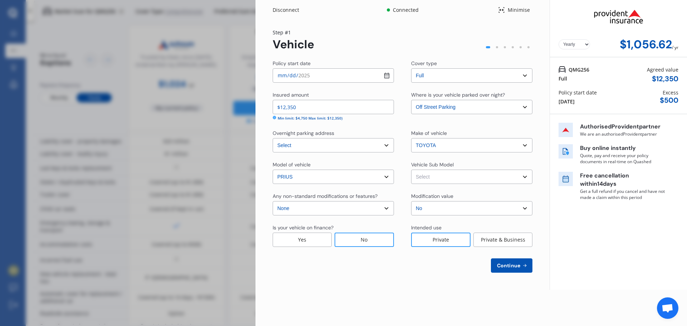
click at [446, 173] on select "Select Prius Hatchback 5dr CVT 1sp 1.8i Hybrid [IMP]" at bounding box center [471, 177] width 121 height 14
select select "NZVTOYO2012AEHZ"
click at [411, 170] on select "Select Prius Hatchback 5dr CVT 1sp 1.8i Hybrid [IMP]" at bounding box center [471, 177] width 121 height 14
click at [505, 269] on button "Continue" at bounding box center [512, 265] width 42 height 14
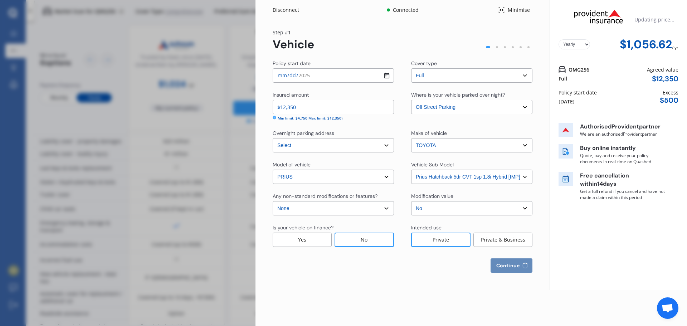
select select "17"
select select "02"
select select "1993"
select select "NZ_FULL"
select select "0"
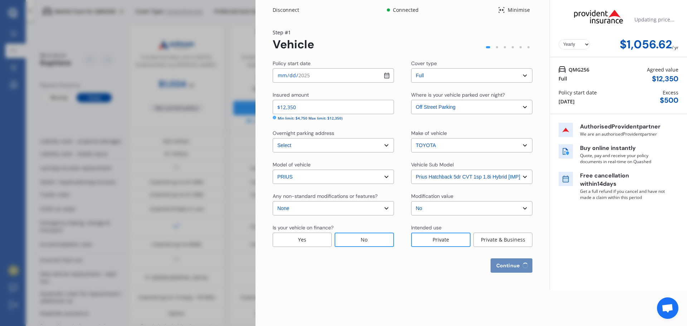
select select "25"
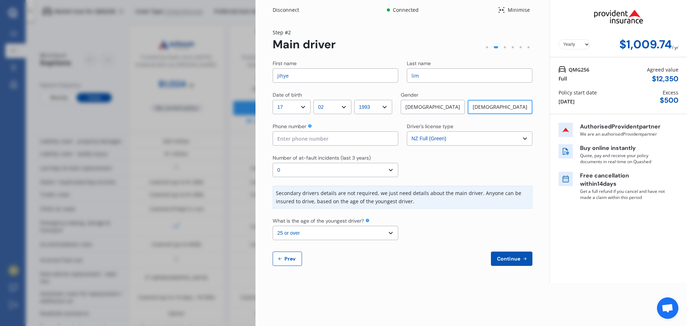
click at [341, 141] on input at bounding box center [336, 138] width 126 height 14
type input "02102559356"
click at [384, 170] on select "Select number of at-fault incidents (last 3 years) 0 1 2 3 4 5 or more" at bounding box center [336, 170] width 126 height 14
select select "1"
click at [273, 163] on select "Select number of at-fault incidents (last 3 years) 0 1 2 3 4 5 or more" at bounding box center [336, 170] width 126 height 14
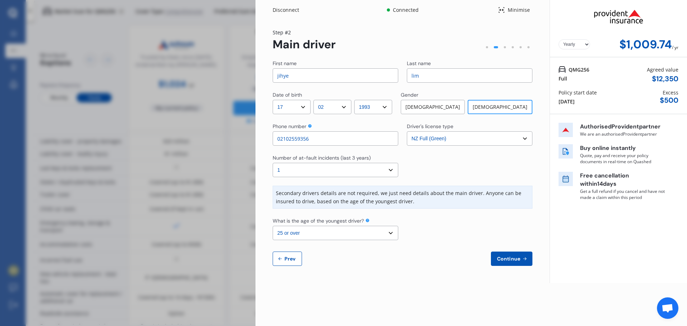
click at [430, 170] on div at bounding box center [470, 165] width 126 height 23
click at [350, 232] on select "Select the age of the youngest driver. 16 17 18 19 20 21 22 23 24 25 or over" at bounding box center [336, 233] width 126 height 14
click at [273, 226] on select "Select the age of the youngest driver. 16 17 18 19 20 21 22 23 24 25 or over" at bounding box center [336, 233] width 126 height 14
drag, startPoint x: 466, startPoint y: 243, endPoint x: 497, endPoint y: 246, distance: 30.6
click at [467, 243] on div "First name jihye Last name lim Date of birth DD 01 02 03 04 05 06 07 08 09 10 1…" at bounding box center [403, 163] width 260 height 206
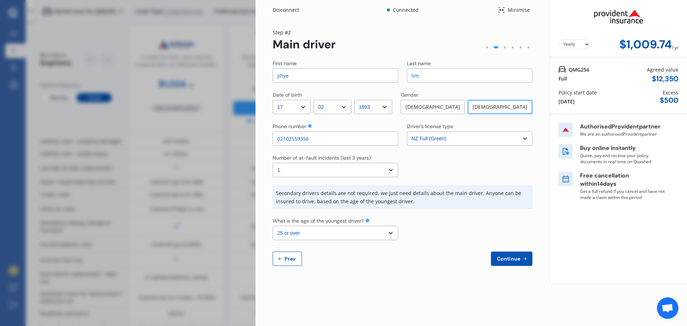
click at [519, 253] on button "Continue" at bounding box center [512, 259] width 42 height 14
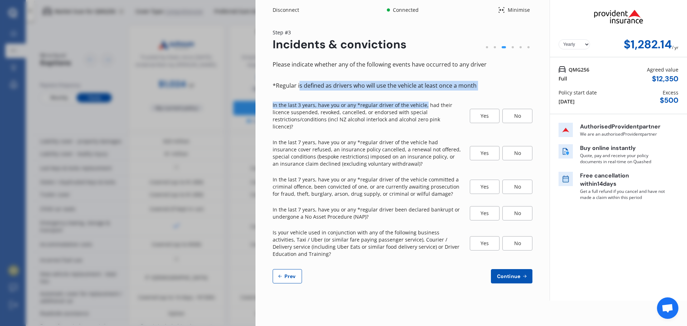
drag, startPoint x: 304, startPoint y: 81, endPoint x: 423, endPoint y: 103, distance: 121.0
click at [423, 103] on div "Please indicate whether any of the following events have occurred to any driver…" at bounding box center [403, 172] width 260 height 224
click at [422, 103] on p "In the last 3 years, have you or any *regular driver of the vehicle, had their …" at bounding box center [367, 116] width 189 height 29
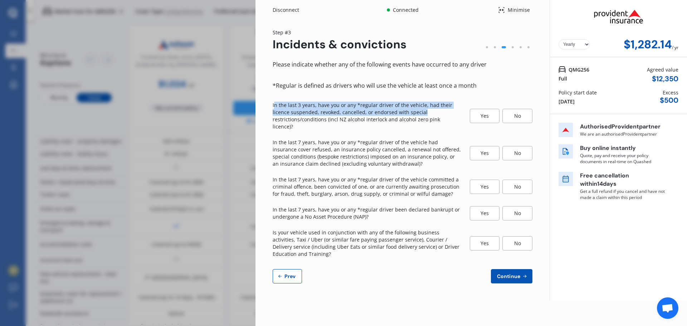
drag, startPoint x: 281, startPoint y: 105, endPoint x: 457, endPoint y: 110, distance: 176.2
click at [457, 110] on p "In the last 3 years, have you or any *regular driver of the vehicle, had their …" at bounding box center [367, 116] width 189 height 29
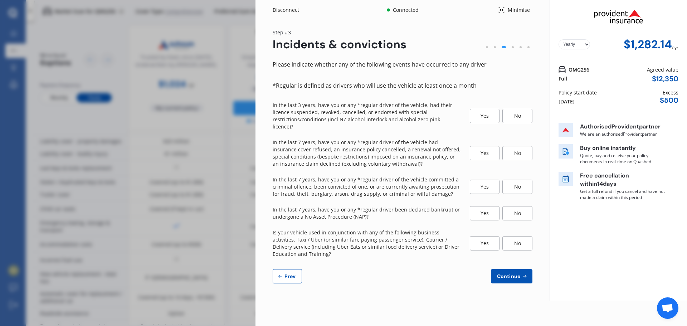
click at [518, 112] on div "No" at bounding box center [518, 116] width 30 height 14
click at [516, 146] on div "No" at bounding box center [518, 153] width 30 height 14
click at [519, 180] on div "No" at bounding box center [518, 187] width 30 height 14
click at [514, 209] on div "No" at bounding box center [518, 213] width 30 height 14
click at [517, 238] on div "No" at bounding box center [518, 243] width 30 height 14
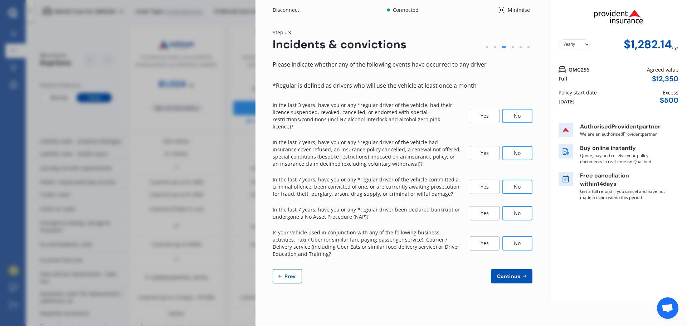
click at [521, 273] on button "Continue" at bounding box center [512, 276] width 42 height 14
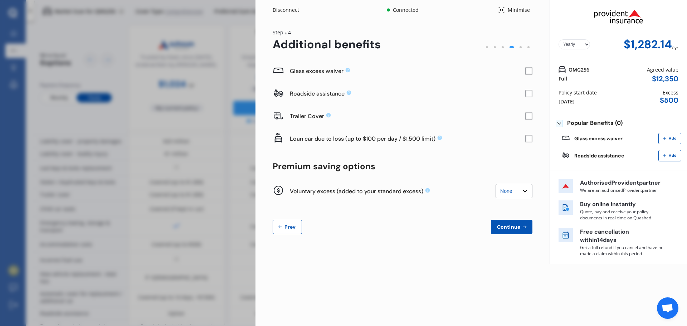
click at [526, 68] on rect at bounding box center [529, 71] width 7 height 7
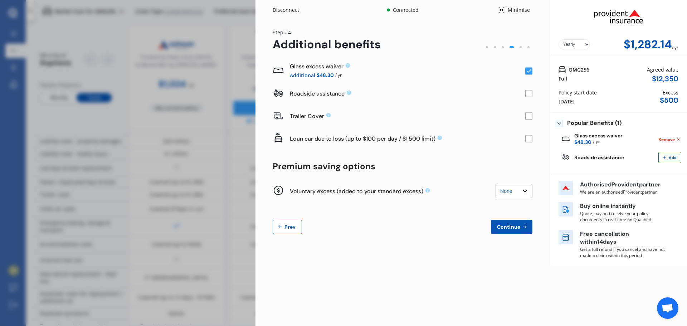
click at [531, 95] on rect at bounding box center [528, 93] width 7 height 7
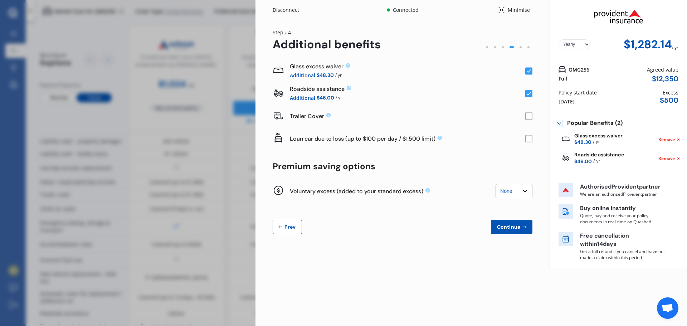
click at [296, 9] on div "Disconnect" at bounding box center [290, 9] width 34 height 7
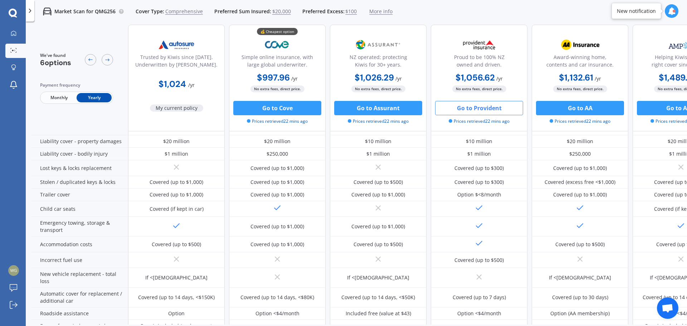
scroll to position [76, 46]
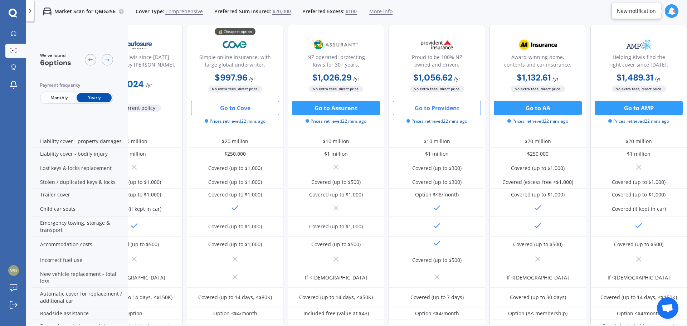
click at [244, 103] on button "Go to Cove" at bounding box center [235, 108] width 88 height 14
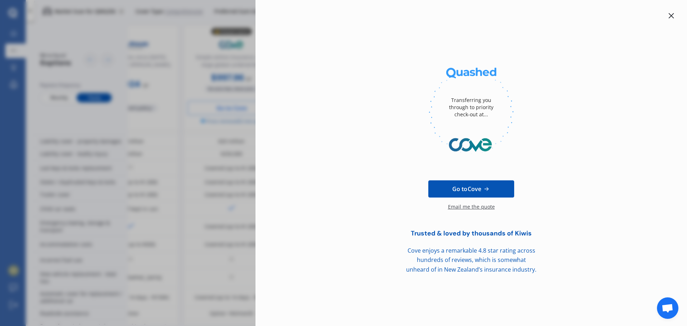
click at [673, 13] on icon at bounding box center [672, 16] width 6 height 6
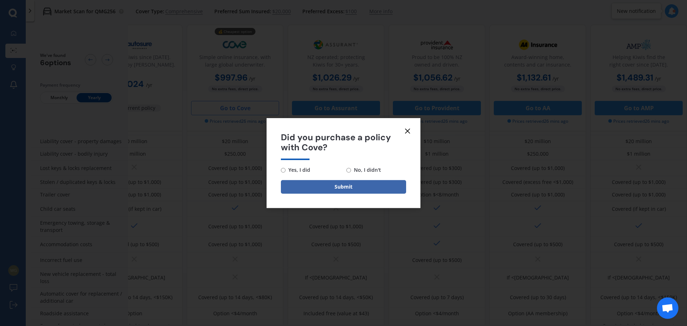
click at [363, 174] on span "No, I didn't" at bounding box center [366, 170] width 30 height 9
click at [351, 173] on input "No, I didn't" at bounding box center [349, 170] width 5 height 5
radio input "true"
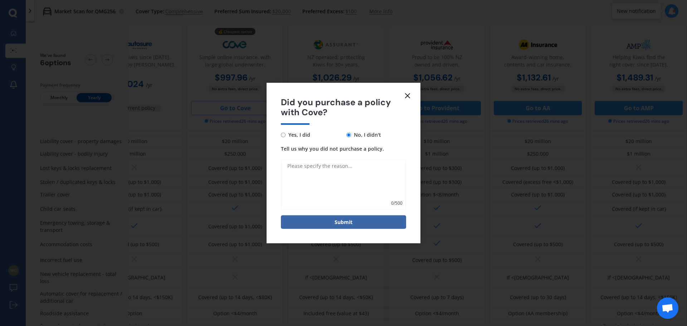
click at [413, 93] on form "Did you purchase a policy with Cove? Yes, I did No, I didn't Tell us why you di…" at bounding box center [344, 163] width 154 height 161
click at [406, 94] on line at bounding box center [408, 95] width 4 height 4
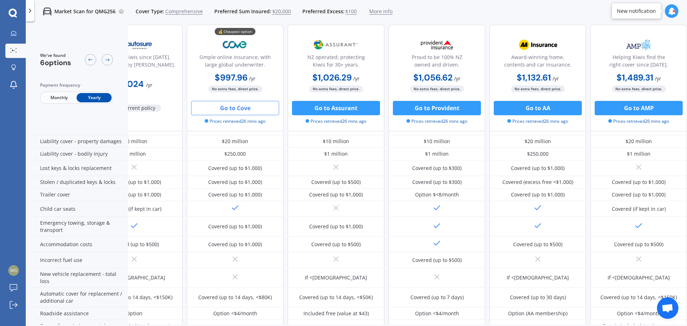
scroll to position [0, 46]
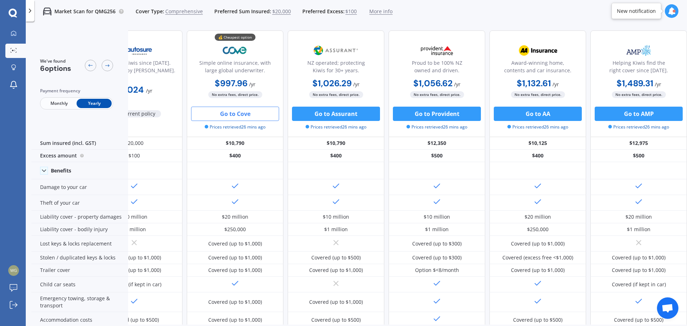
click at [671, 8] on icon at bounding box center [672, 11] width 8 height 8
click at [601, 44] on b "Market Scan" at bounding box center [600, 41] width 29 height 5
click at [15, 29] on link "My Dashboard" at bounding box center [15, 33] width 20 height 14
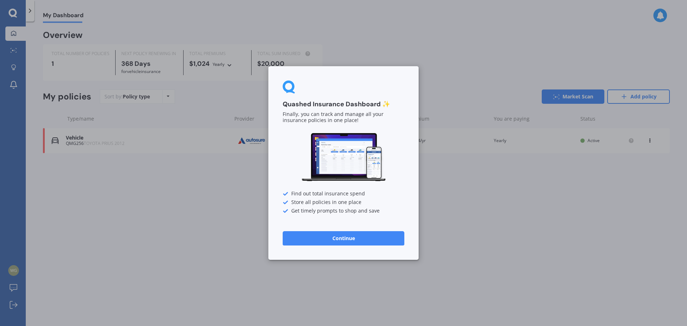
click at [349, 242] on button "Continue" at bounding box center [344, 238] width 122 height 14
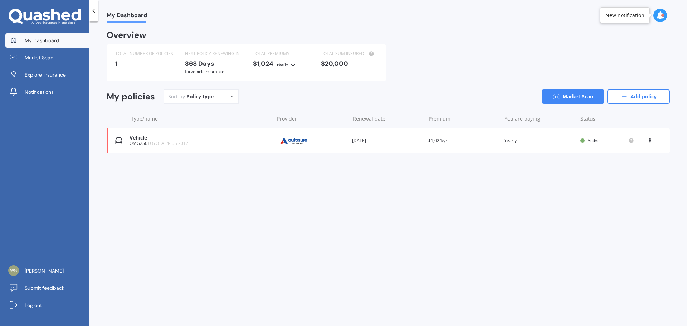
click at [246, 150] on div "Vehicle QMG256 TOYOTA PRIUS 2012 Provider Renewal date [DATE] Premium $1,024/yr…" at bounding box center [388, 140] width 563 height 25
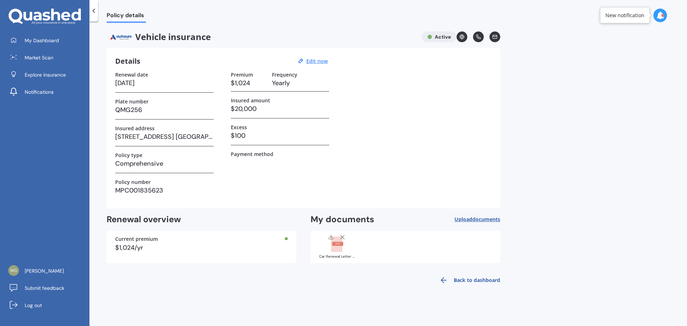
click at [460, 278] on link "Back to dashboard" at bounding box center [467, 280] width 65 height 17
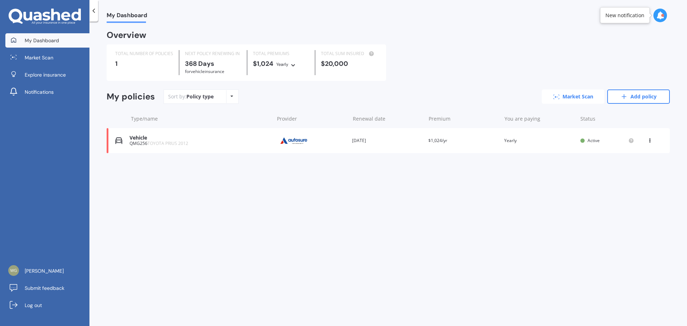
click at [585, 97] on link "Market Scan" at bounding box center [573, 96] width 63 height 14
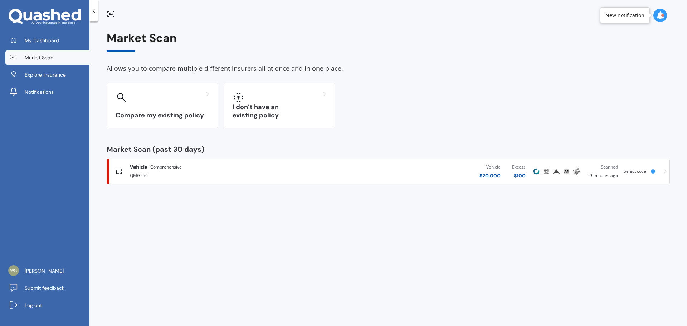
click at [320, 171] on div "QMG256" at bounding box center [227, 175] width 194 height 9
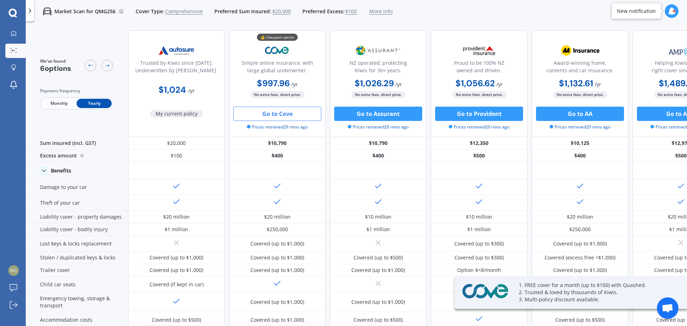
click at [381, 10] on span "More info" at bounding box center [380, 11] width 23 height 7
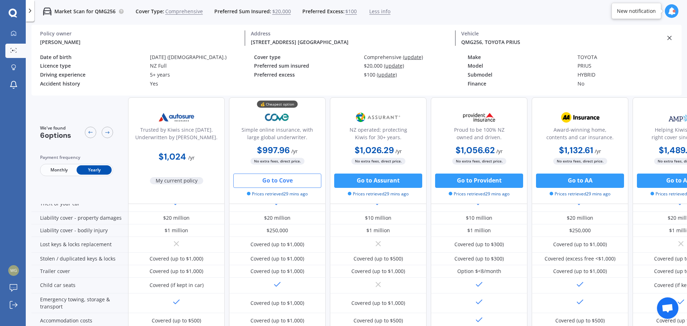
scroll to position [36, 0]
